Goal: Task Accomplishment & Management: Manage account settings

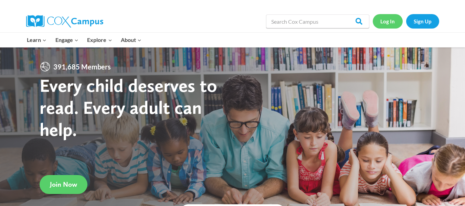
click at [384, 21] on link "Log In" at bounding box center [388, 21] width 30 height 14
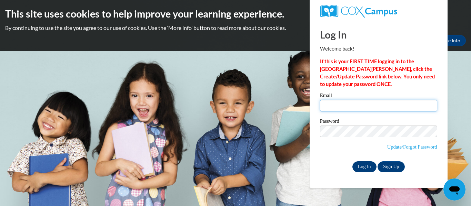
type input "aharmann@kusd.edu"
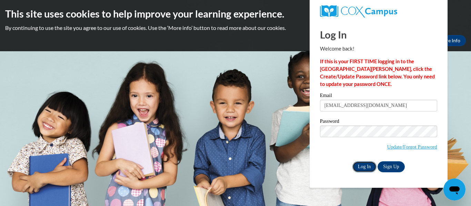
click at [365, 167] on input "Log In" at bounding box center [364, 167] width 24 height 11
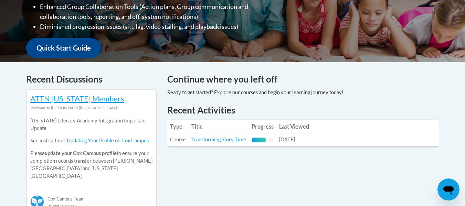
scroll to position [256, 0]
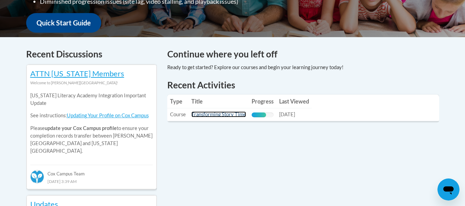
click at [226, 114] on link "Transforming Story Time" at bounding box center [219, 115] width 55 height 6
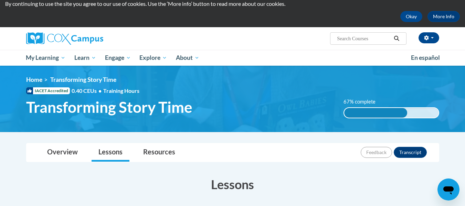
scroll to position [10, 0]
